Goal: Information Seeking & Learning: Learn about a topic

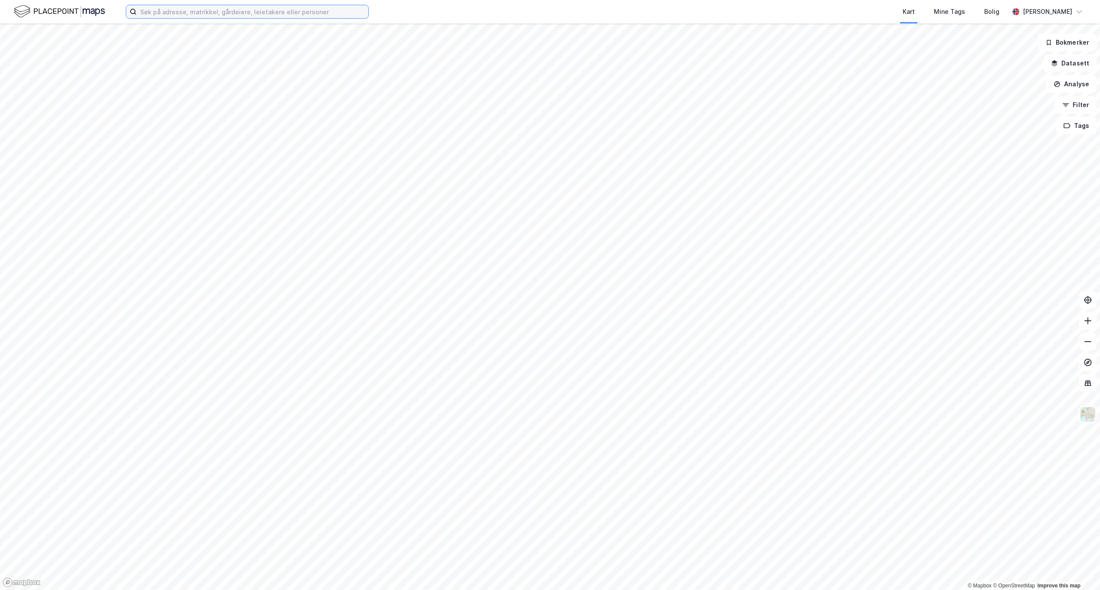
click at [198, 11] on input at bounding box center [253, 11] width 232 height 13
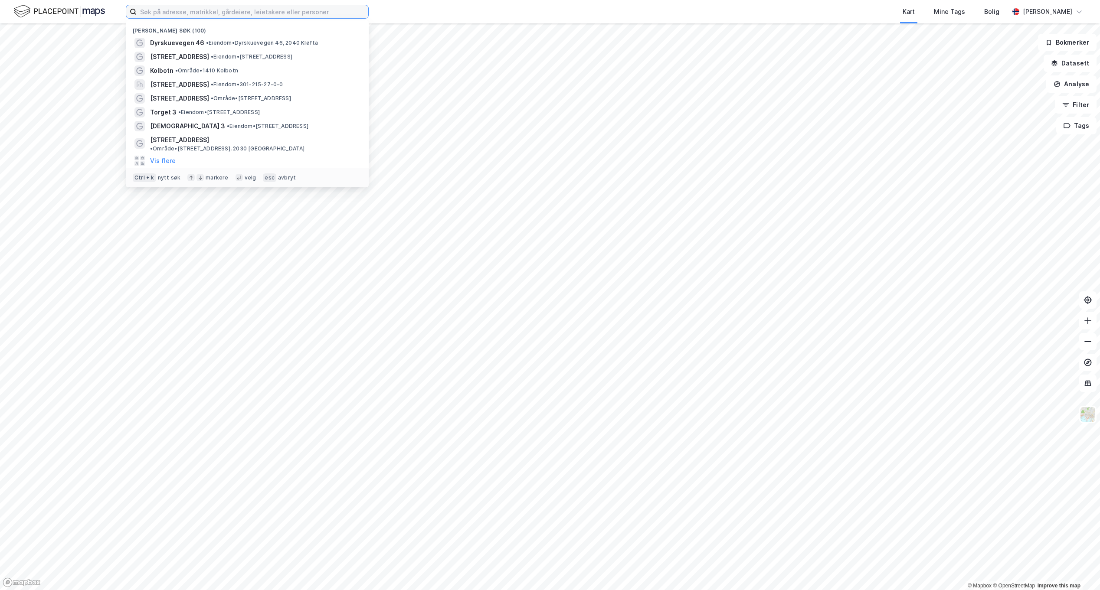
paste input "Drammensveien 103 D"
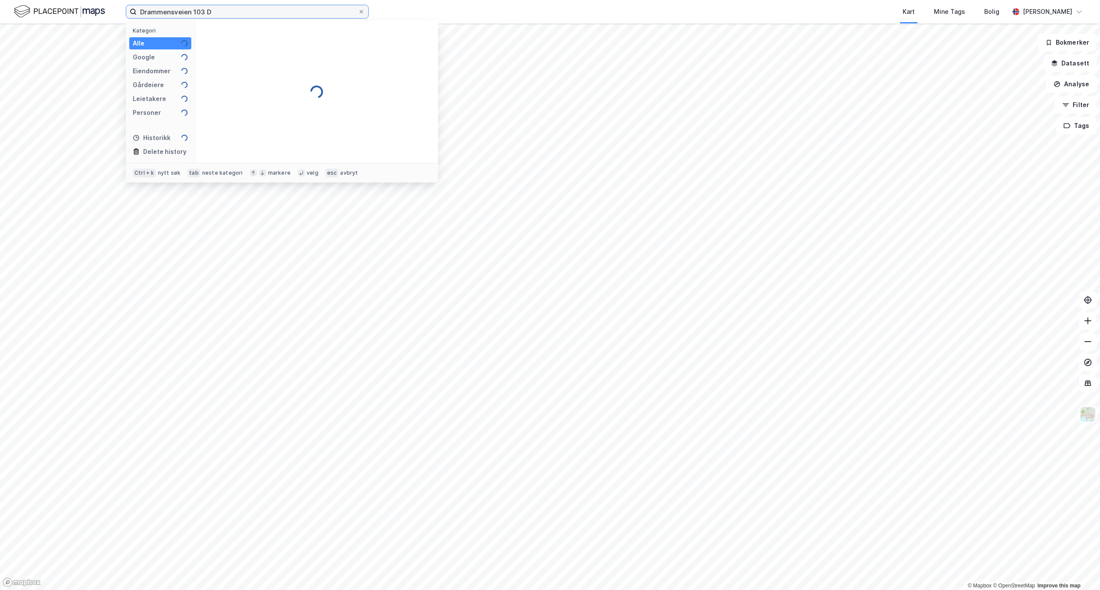
type input "Drammensveien 103 D"
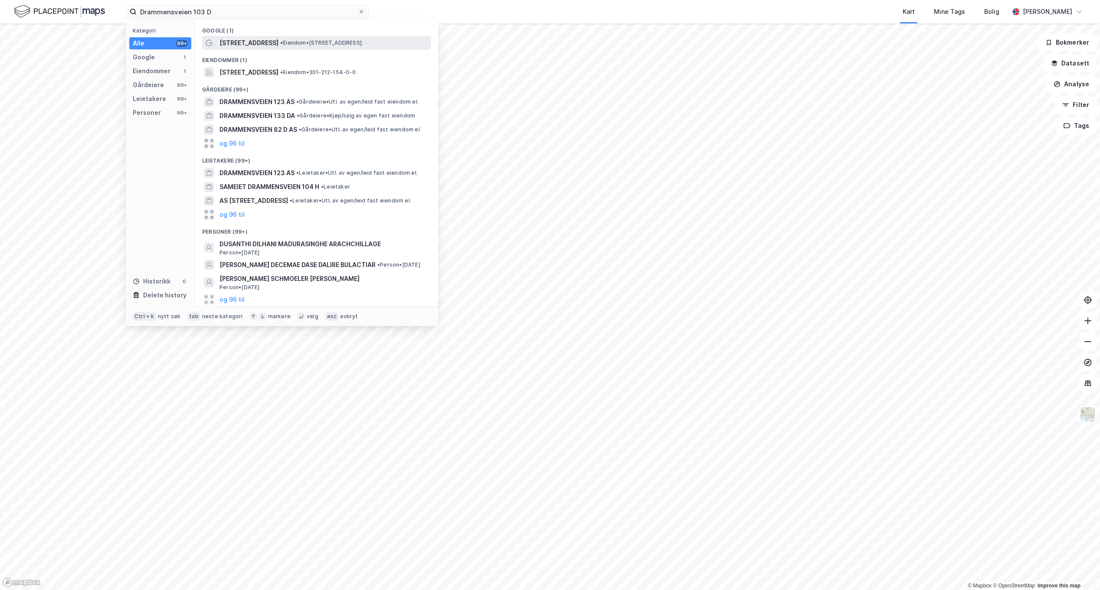
click at [239, 39] on span "[STREET_ADDRESS]" at bounding box center [248, 43] width 59 height 10
